Goal: Find specific page/section: Find specific page/section

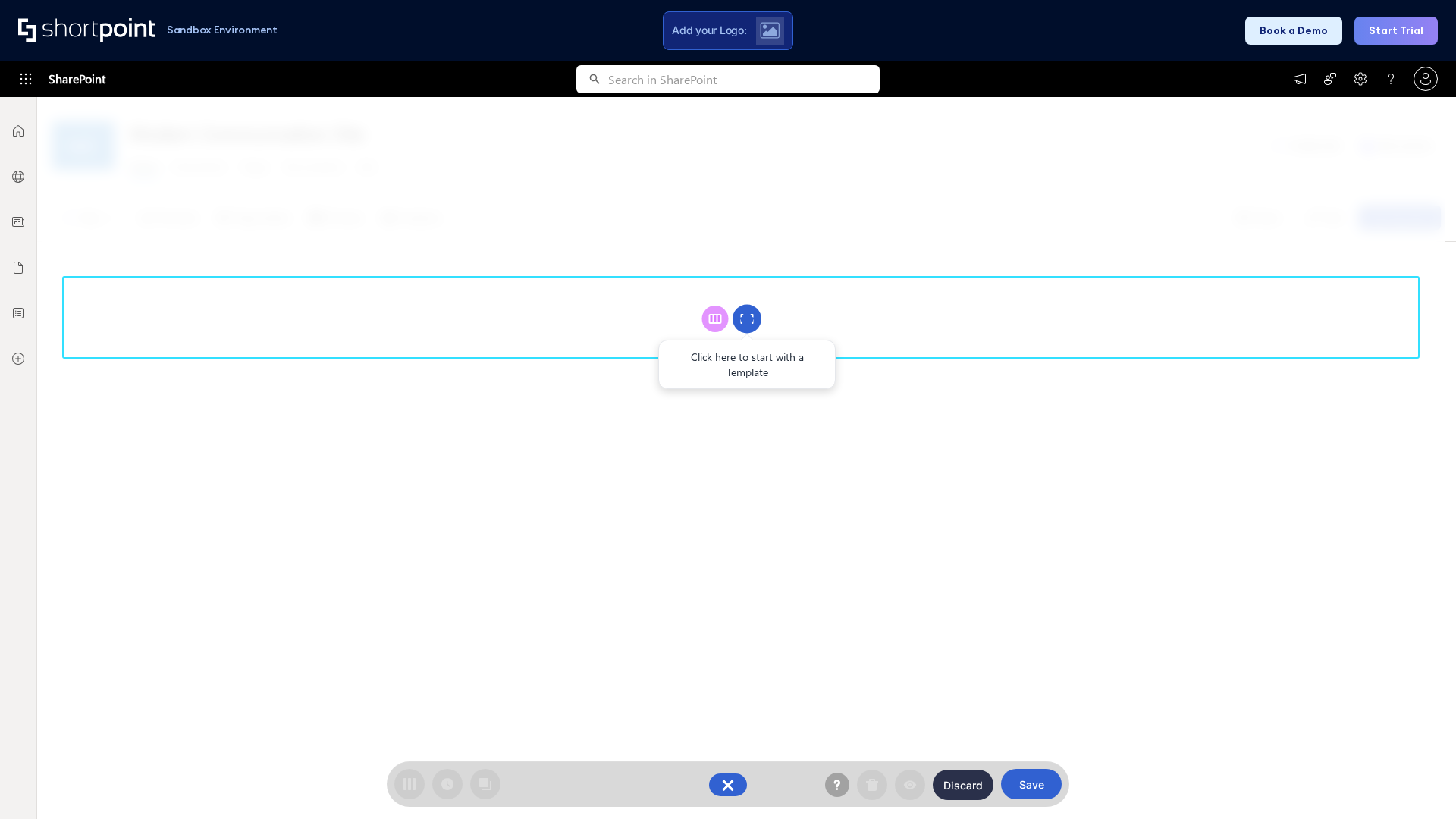
click at [747, 319] on circle at bounding box center [747, 319] width 29 height 29
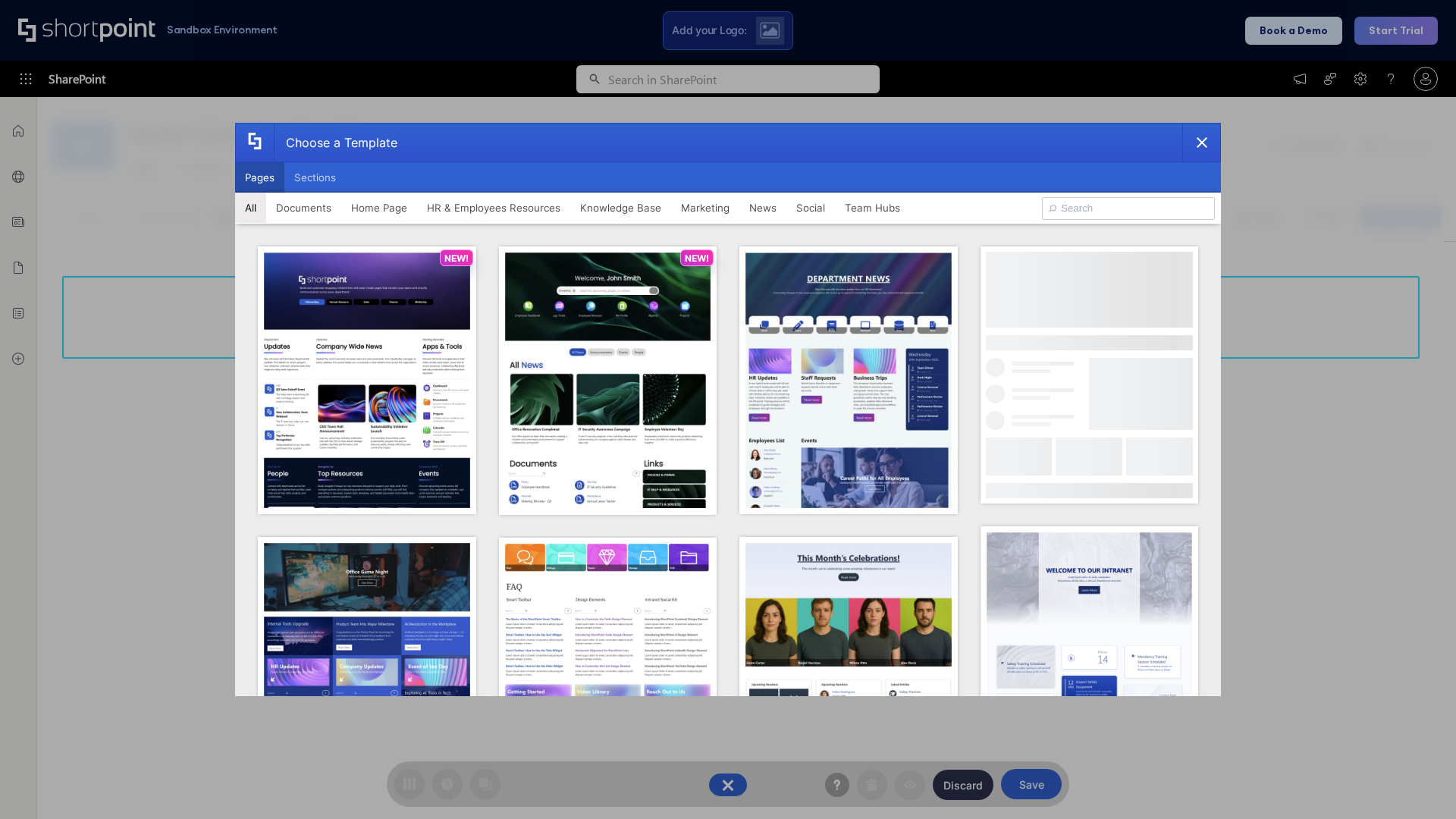
click at [260, 178] on button "Pages" at bounding box center [260, 178] width 49 height 30
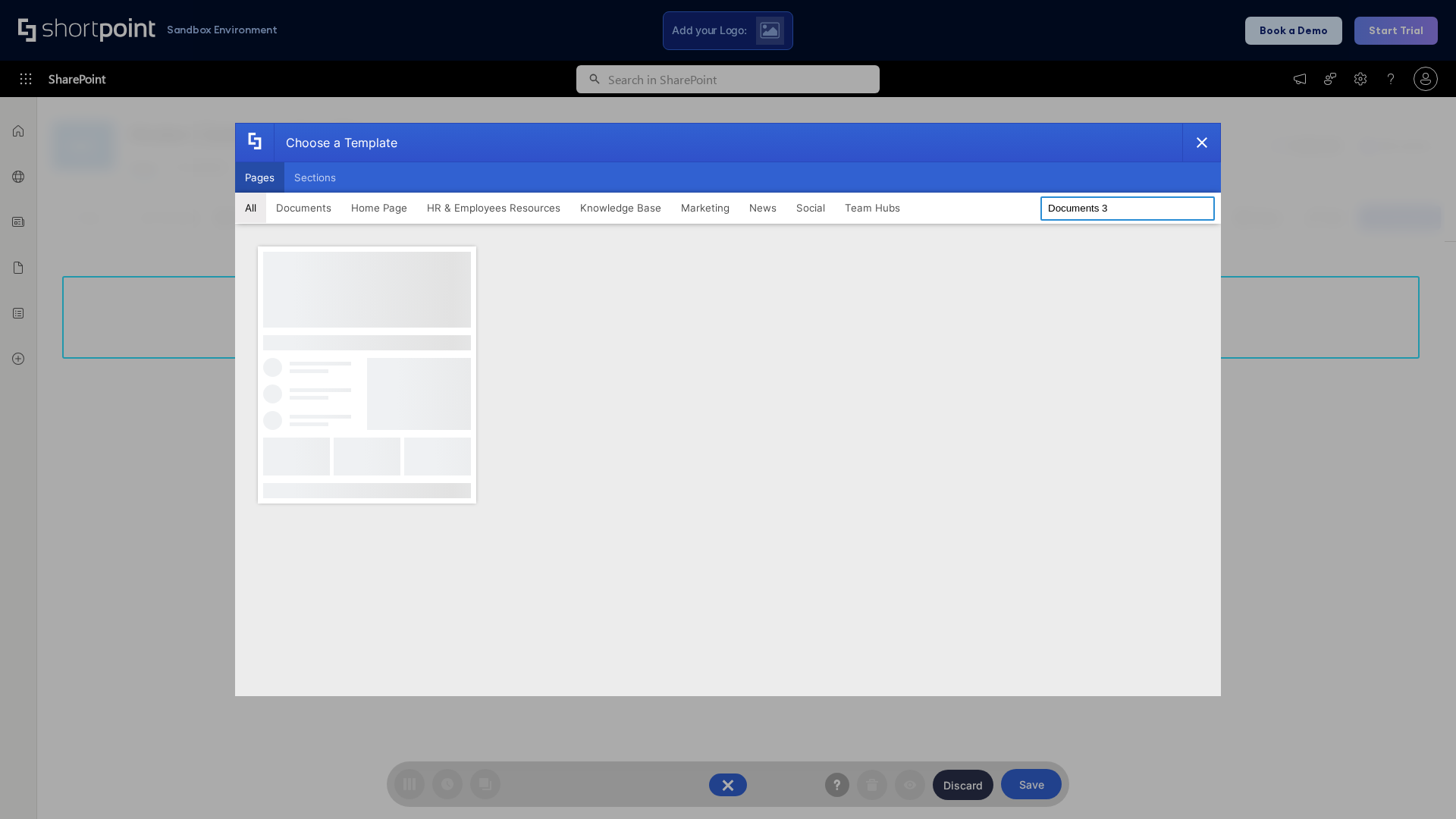
type input "Documents 3"
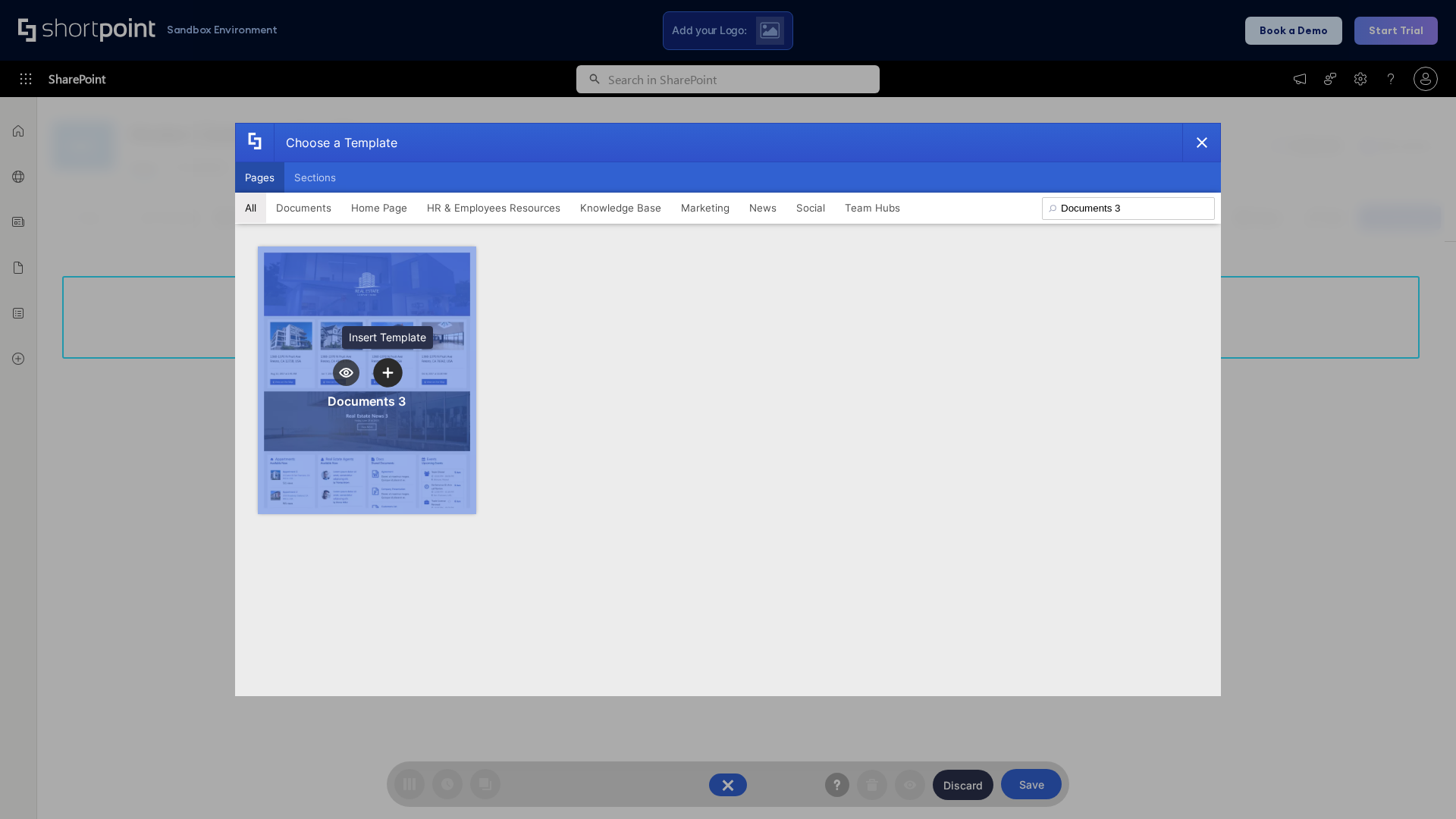
click at [388, 372] on icon "template selector" at bounding box center [387, 371] width 10 height 10
